Goal: Browse casually

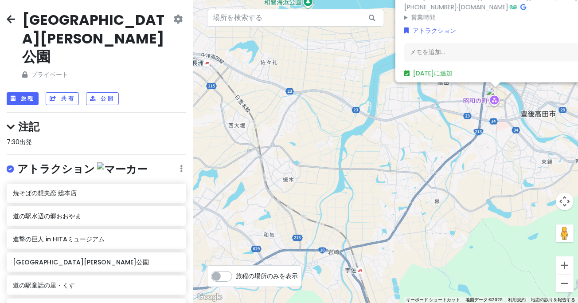
click at [10, 16] on icon at bounding box center [11, 19] width 8 height 7
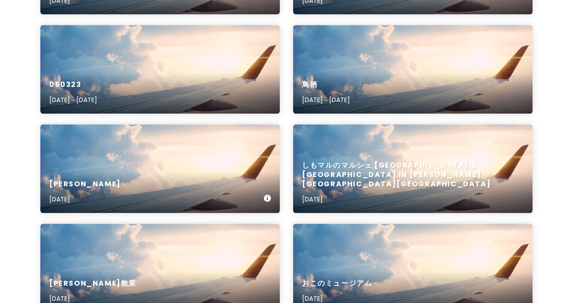
scroll to position [2565, 0]
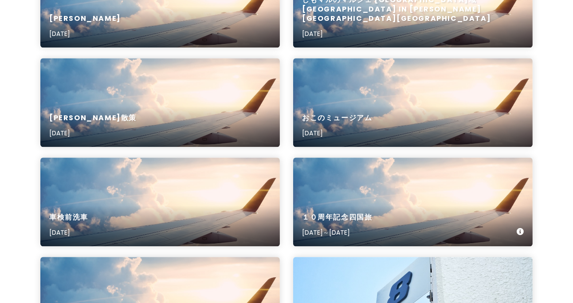
click at [325, 188] on div "１０周年記念四国旅 [DATE]～[DATE]" at bounding box center [412, 201] width 239 height 89
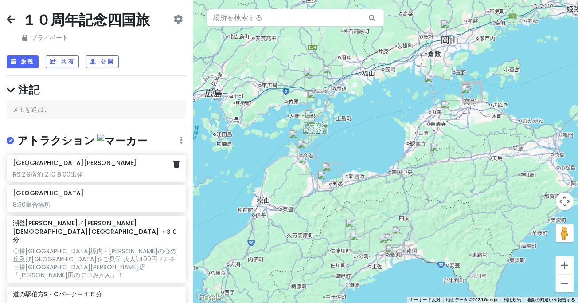
scroll to position [165, 0]
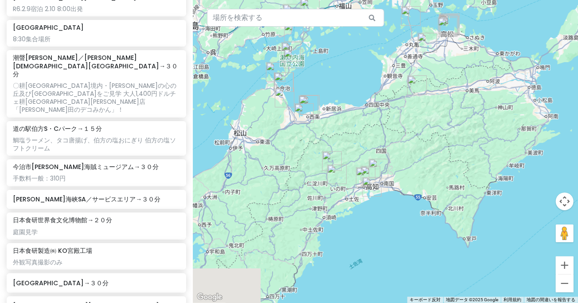
drag, startPoint x: 328, startPoint y: 235, endPoint x: 313, endPoint y: 195, distance: 43.1
click at [313, 195] on div at bounding box center [385, 151] width 385 height 303
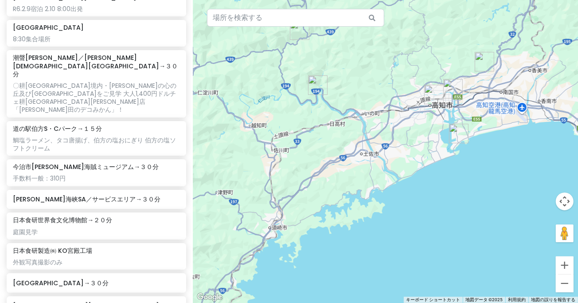
drag, startPoint x: 373, startPoint y: 176, endPoint x: 380, endPoint y: 202, distance: 26.2
click at [380, 202] on div at bounding box center [385, 151] width 385 height 303
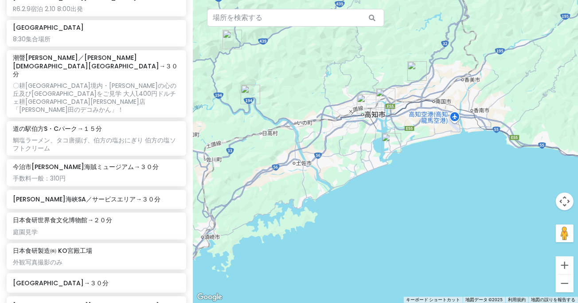
drag, startPoint x: 397, startPoint y: 94, endPoint x: 320, endPoint y: 81, distance: 78.7
click at [319, 78] on div at bounding box center [385, 151] width 385 height 303
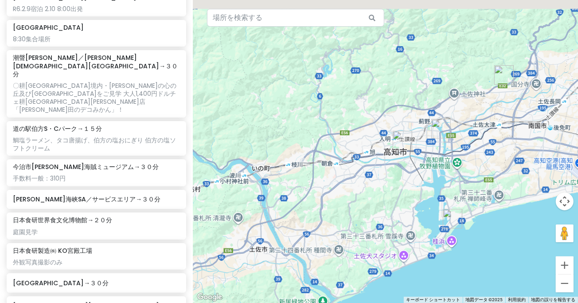
drag, startPoint x: 364, startPoint y: 50, endPoint x: 399, endPoint y: 90, distance: 53.4
click at [399, 90] on div at bounding box center [385, 151] width 385 height 303
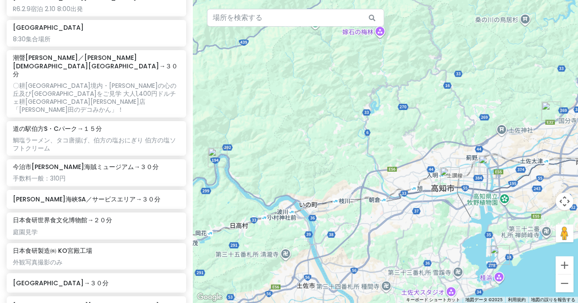
drag, startPoint x: 360, startPoint y: 90, endPoint x: 417, endPoint y: 134, distance: 71.7
click at [417, 134] on div at bounding box center [385, 151] width 385 height 303
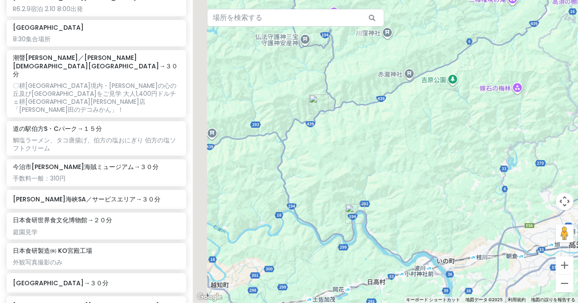
drag, startPoint x: 427, startPoint y: 151, endPoint x: 462, endPoint y: 161, distance: 36.1
click at [462, 161] on div at bounding box center [385, 151] width 385 height 303
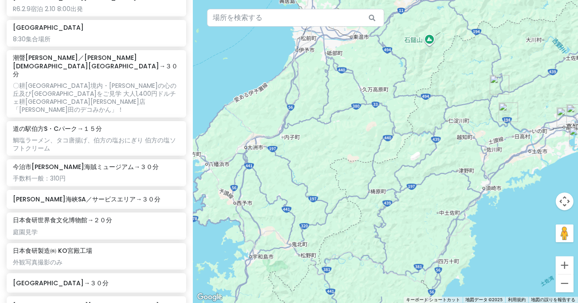
drag, startPoint x: 420, startPoint y: 92, endPoint x: 425, endPoint y: 92, distance: 4.9
click at [427, 92] on div at bounding box center [385, 151] width 385 height 303
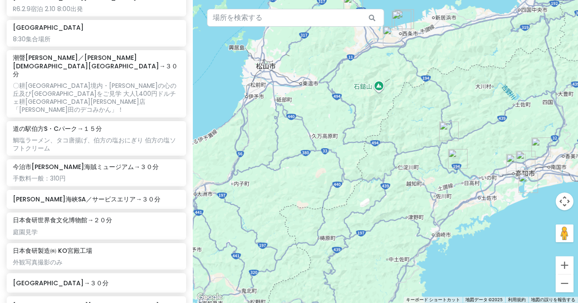
drag, startPoint x: 421, startPoint y: 129, endPoint x: 368, endPoint y: 161, distance: 61.7
click at [371, 176] on div at bounding box center [385, 151] width 385 height 303
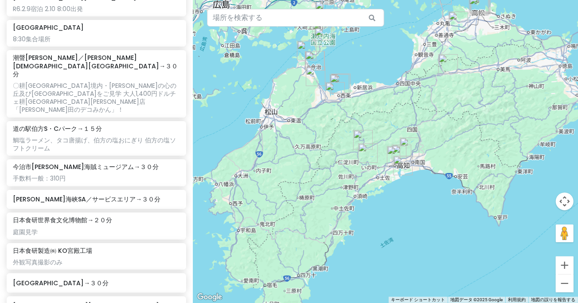
drag, startPoint x: 380, startPoint y: 126, endPoint x: 371, endPoint y: 127, distance: 9.4
click at [371, 127] on div at bounding box center [385, 151] width 385 height 303
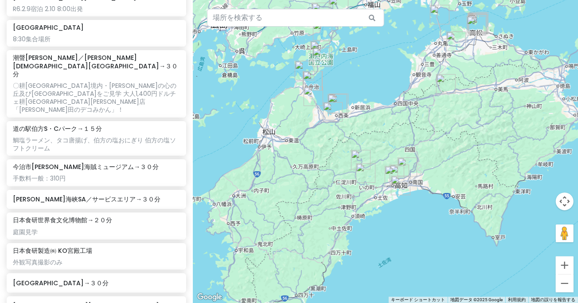
drag, startPoint x: 460, startPoint y: 51, endPoint x: 448, endPoint y: 117, distance: 66.3
click at [448, 117] on div at bounding box center [385, 151] width 385 height 303
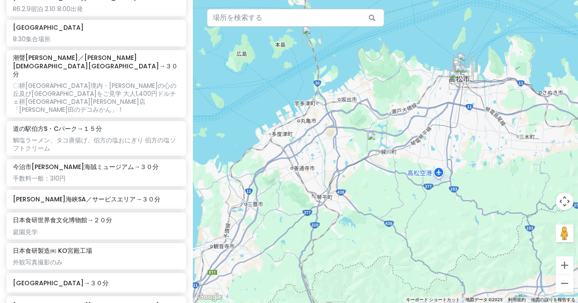
drag, startPoint x: 473, startPoint y: 98, endPoint x: 472, endPoint y: 128, distance: 30.6
click at [472, 128] on div at bounding box center [385, 151] width 385 height 303
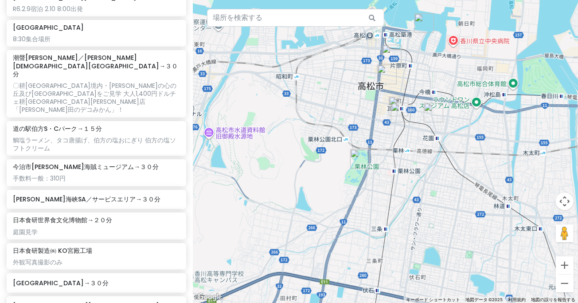
drag, startPoint x: 439, startPoint y: 98, endPoint x: 465, endPoint y: 153, distance: 60.3
click at [466, 153] on div at bounding box center [385, 151] width 385 height 303
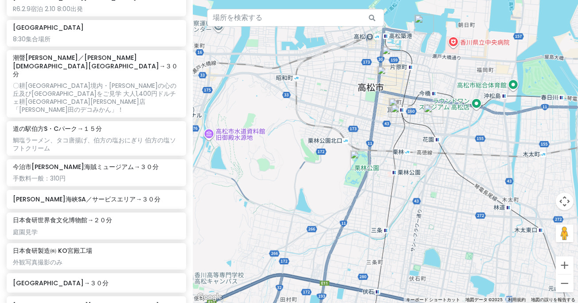
drag, startPoint x: 329, startPoint y: 213, endPoint x: 417, endPoint y: 109, distance: 136.5
click at [416, 109] on div at bounding box center [385, 151] width 385 height 303
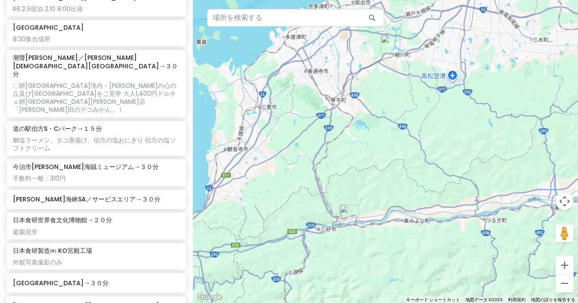
drag, startPoint x: 376, startPoint y: 186, endPoint x: 412, endPoint y: 87, distance: 105.6
click at [412, 87] on div at bounding box center [385, 151] width 385 height 303
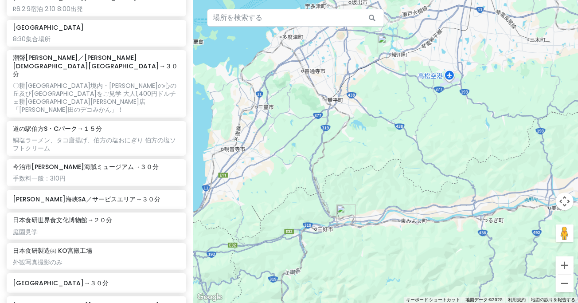
drag, startPoint x: 348, startPoint y: 249, endPoint x: 405, endPoint y: 152, distance: 111.8
click at [399, 163] on div at bounding box center [385, 151] width 385 height 303
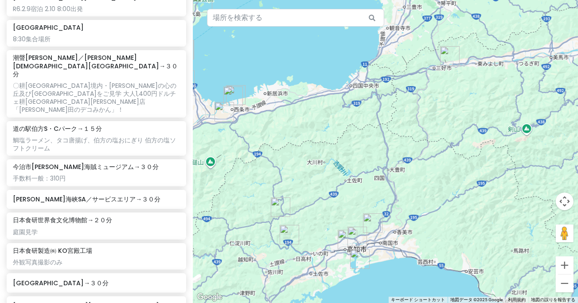
drag, startPoint x: 404, startPoint y: 195, endPoint x: 442, endPoint y: 152, distance: 57.2
click at [442, 152] on div at bounding box center [385, 151] width 385 height 303
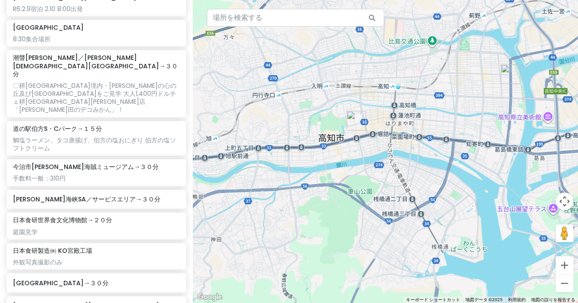
click at [350, 121] on img "ひろめ市場" at bounding box center [357, 121] width 20 height 20
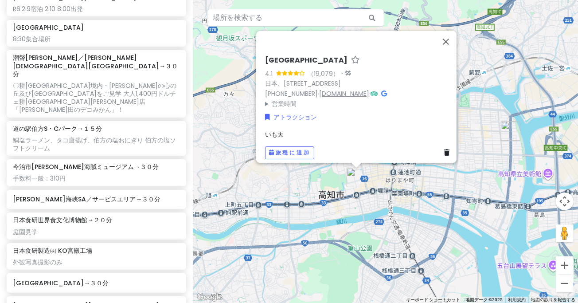
click at [338, 89] on font "[DOMAIN_NAME]" at bounding box center [344, 93] width 50 height 9
click at [445, 36] on button "閉じる" at bounding box center [445, 41] width 21 height 21
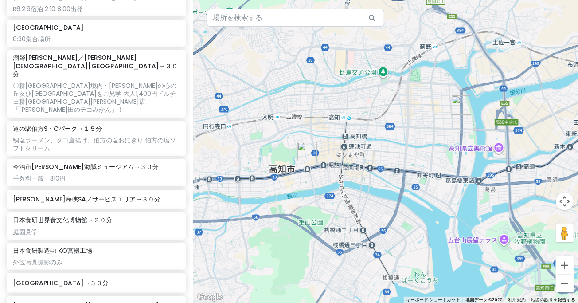
drag, startPoint x: 467, startPoint y: 142, endPoint x: 414, endPoint y: 117, distance: 58.7
click at [414, 116] on div at bounding box center [385, 151] width 385 height 303
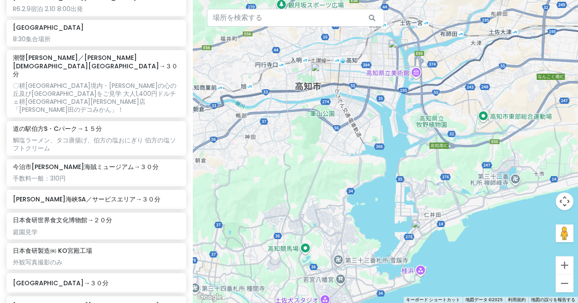
drag, startPoint x: 380, startPoint y: 193, endPoint x: 354, endPoint y: 159, distance: 43.1
click at [354, 159] on div at bounding box center [385, 151] width 385 height 303
drag, startPoint x: 278, startPoint y: 188, endPoint x: 325, endPoint y: 139, distance: 67.7
click at [324, 141] on div at bounding box center [385, 151] width 385 height 303
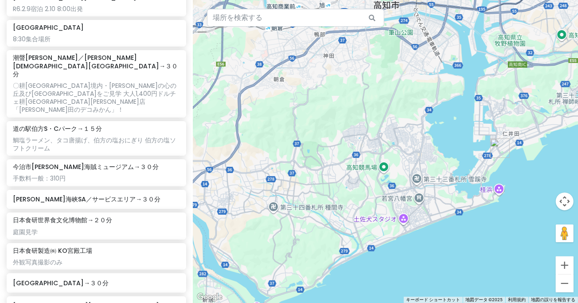
drag, startPoint x: 342, startPoint y: 112, endPoint x: 347, endPoint y: 200, distance: 88.8
click at [342, 193] on div at bounding box center [385, 151] width 385 height 303
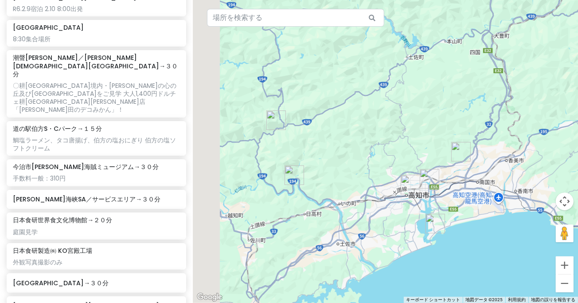
drag, startPoint x: 336, startPoint y: 189, endPoint x: 354, endPoint y: 191, distance: 17.8
click at [354, 191] on div at bounding box center [385, 151] width 385 height 303
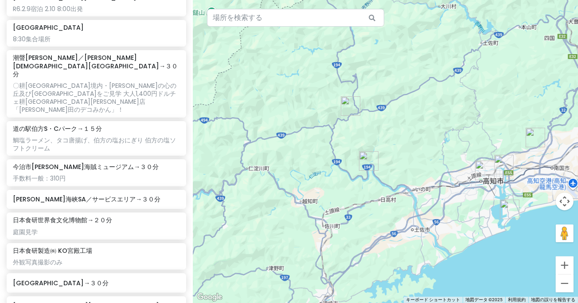
drag, startPoint x: 308, startPoint y: 162, endPoint x: 381, endPoint y: 151, distance: 73.5
click at [381, 151] on div at bounding box center [385, 151] width 385 height 303
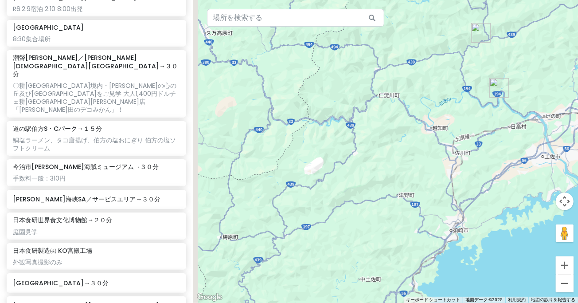
drag, startPoint x: 396, startPoint y: 160, endPoint x: 417, endPoint y: 144, distance: 25.9
click at [417, 144] on div at bounding box center [385, 151] width 385 height 303
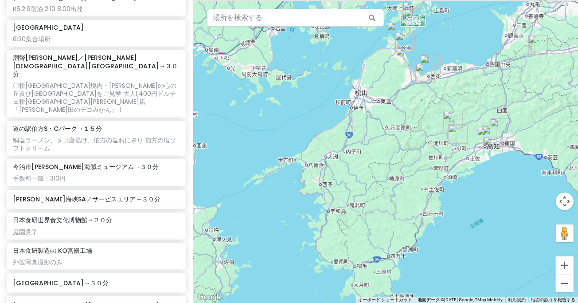
drag, startPoint x: 375, startPoint y: 94, endPoint x: 427, endPoint y: 133, distance: 65.4
click at [427, 133] on div at bounding box center [385, 151] width 385 height 303
